Goal: Information Seeking & Learning: Compare options

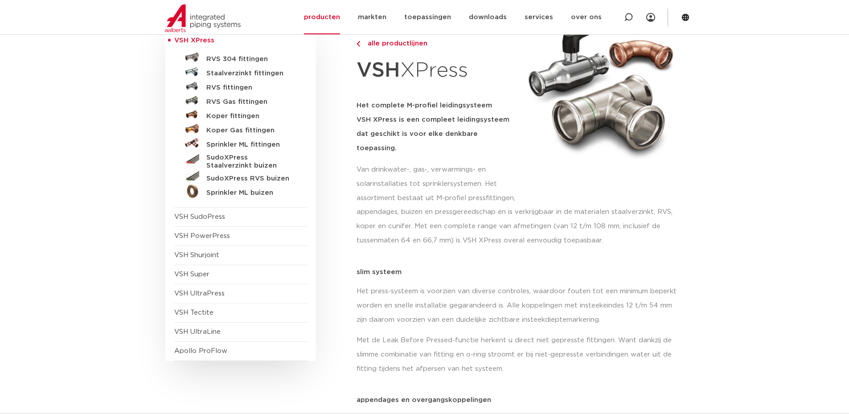
scroll to position [134, 0]
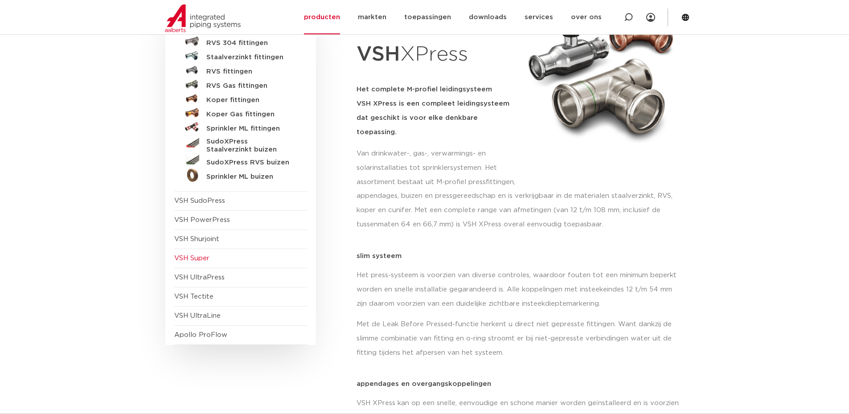
click at [196, 255] on span "VSH Super" at bounding box center [191, 258] width 35 height 7
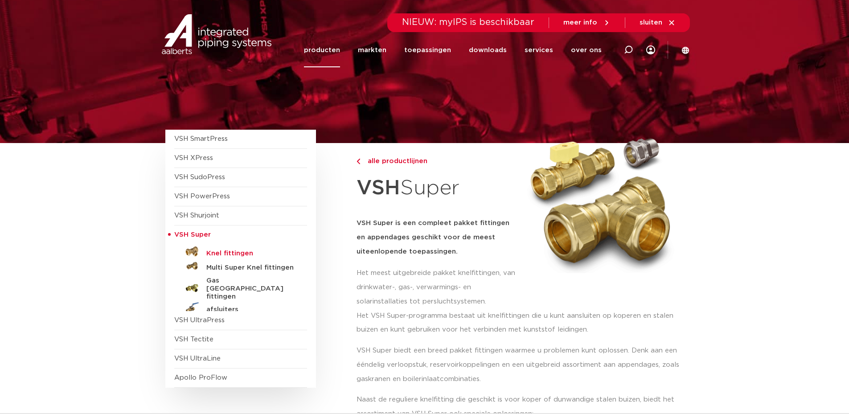
click at [218, 249] on h5 "Knel fittingen" at bounding box center [250, 253] width 88 height 8
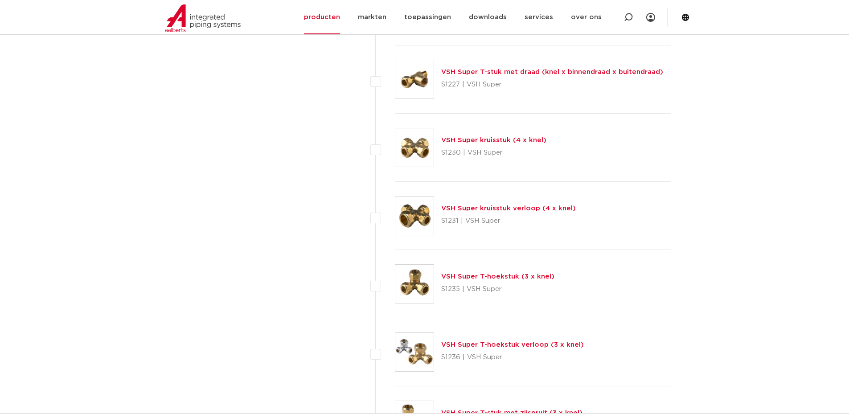
scroll to position [1648, 0]
click at [469, 274] on link "VSH Super T-hoekstuk (3 x knel)" at bounding box center [497, 275] width 113 height 7
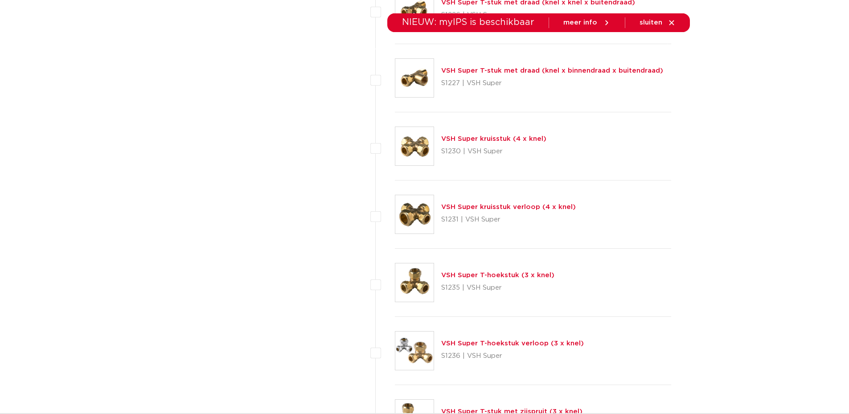
click at [472, 347] on link "VSH Super T-hoekstuk verloop (3 x knel)" at bounding box center [512, 343] width 143 height 7
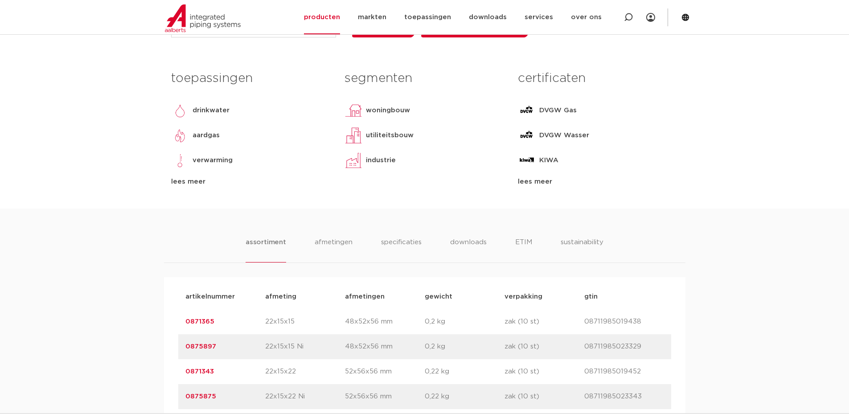
scroll to position [445, 0]
